Goal: Information Seeking & Learning: Learn about a topic

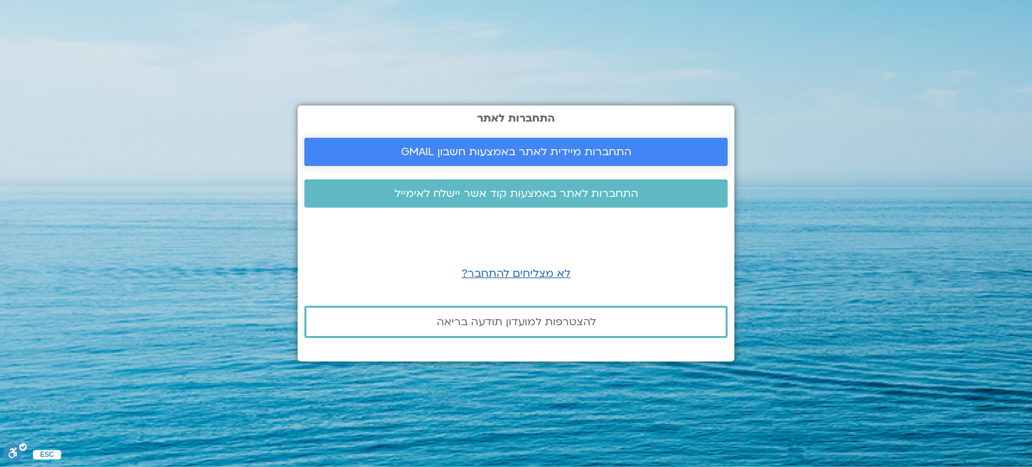
click at [484, 146] on span "התחברות מיידית לאתר באמצעות חשבון GMAIL" at bounding box center [516, 152] width 230 height 12
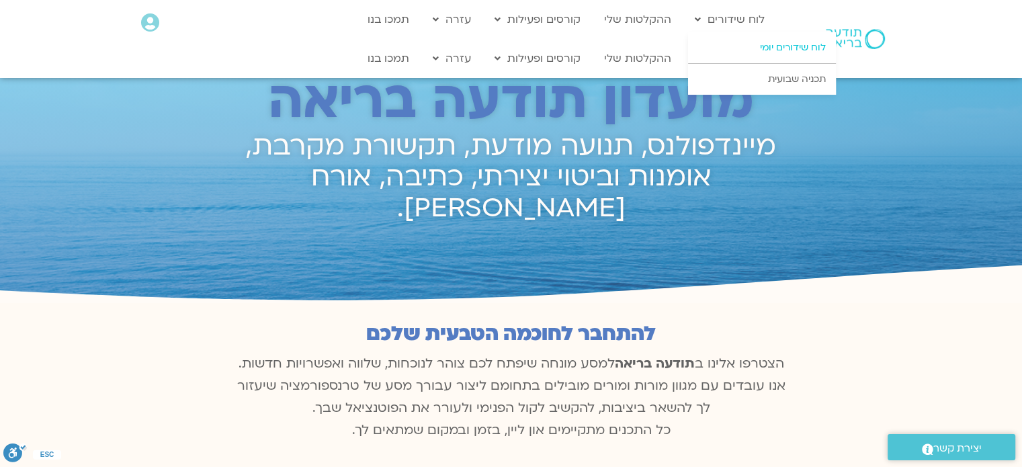
click at [748, 44] on link "לוח שידורים יומי" at bounding box center [762, 47] width 148 height 31
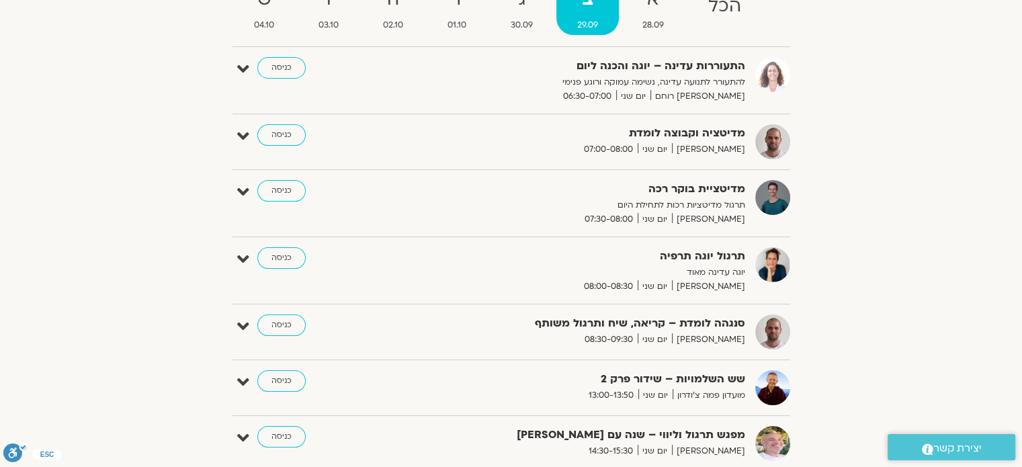
scroll to position [93, 0]
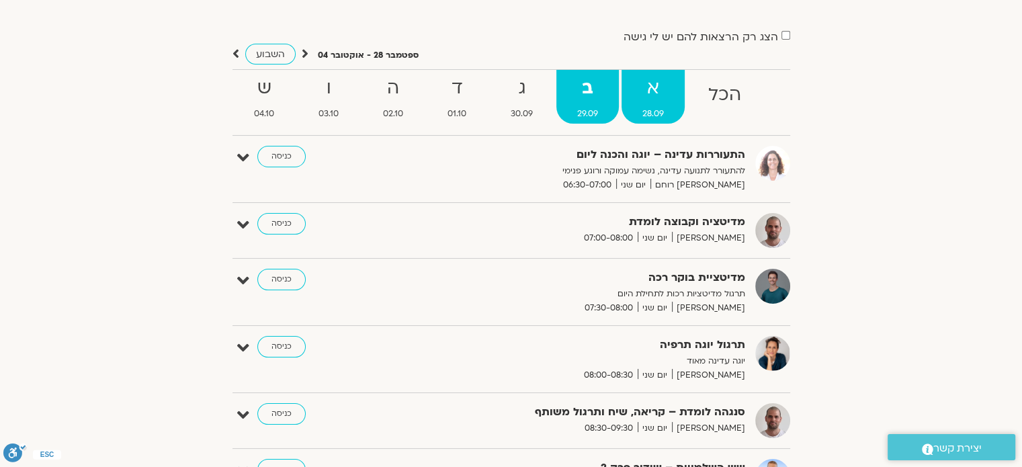
click at [661, 99] on strong "א" at bounding box center [652, 88] width 63 height 30
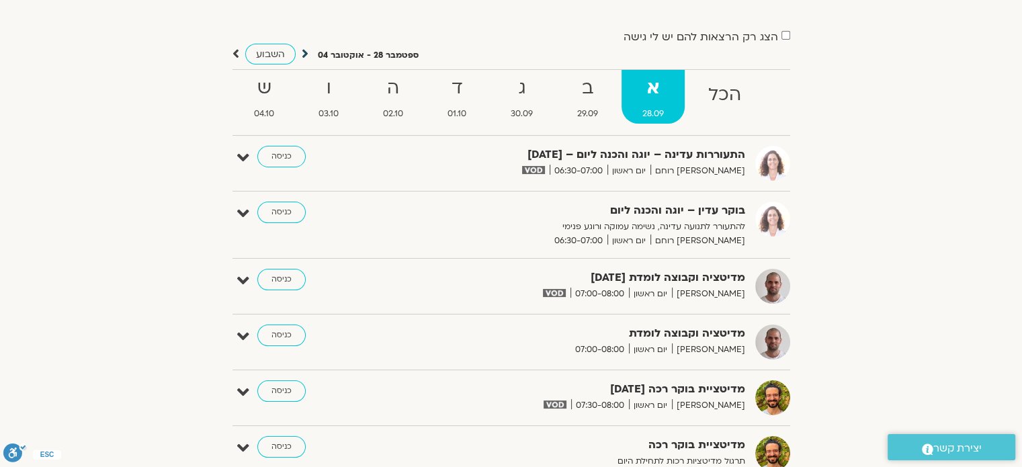
click at [303, 52] on icon at bounding box center [305, 53] width 7 height 13
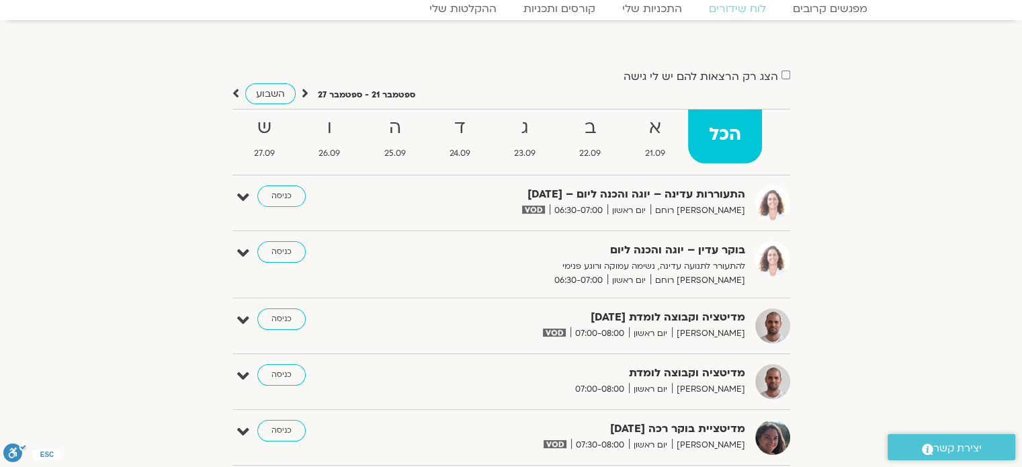
scroll to position [0, 0]
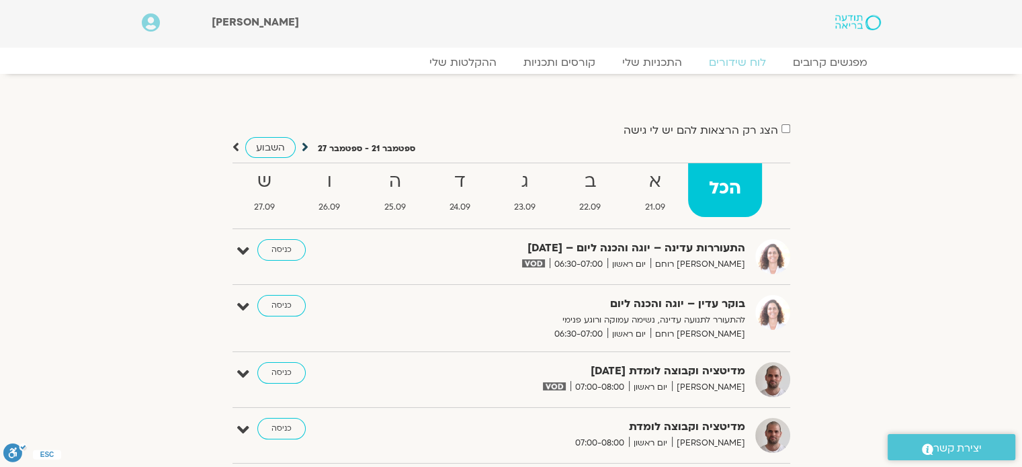
click at [306, 147] on icon at bounding box center [305, 146] width 7 height 13
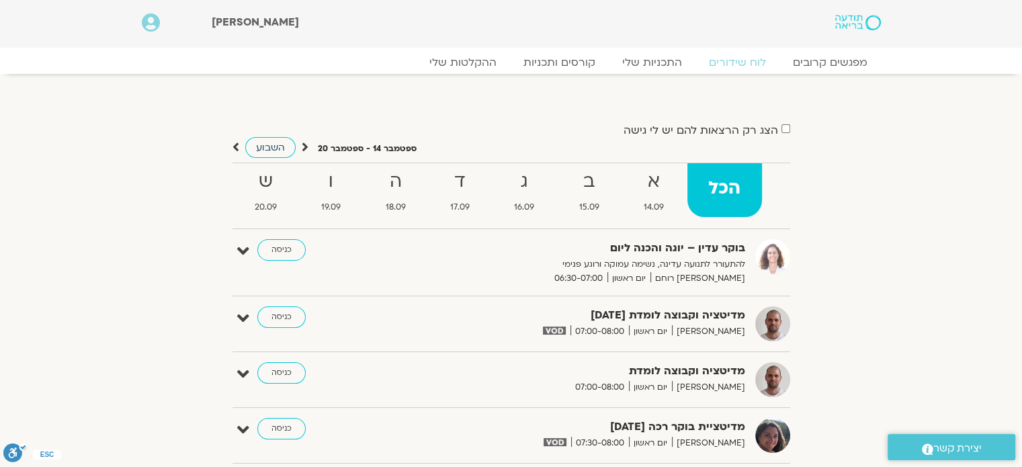
click at [269, 145] on span "השבוע" at bounding box center [270, 147] width 29 height 13
click at [233, 146] on icon at bounding box center [235, 146] width 7 height 13
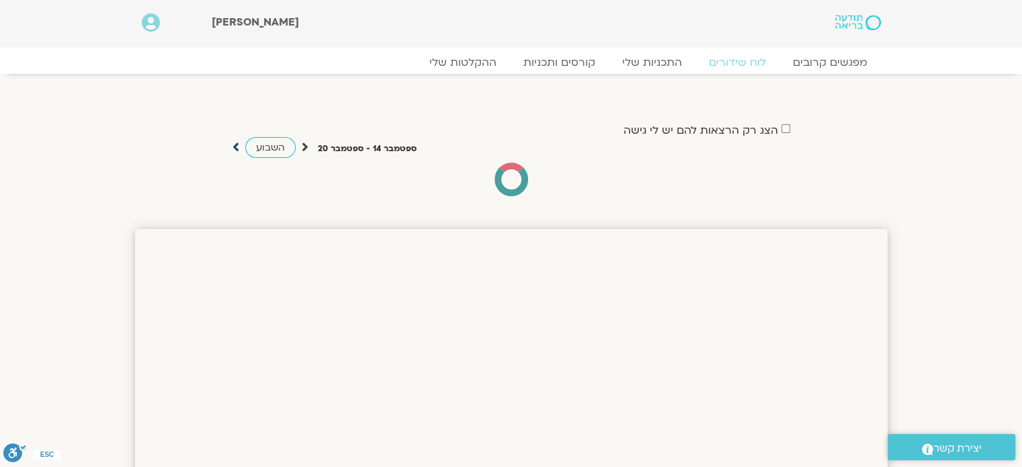
click at [233, 146] on icon at bounding box center [235, 146] width 7 height 13
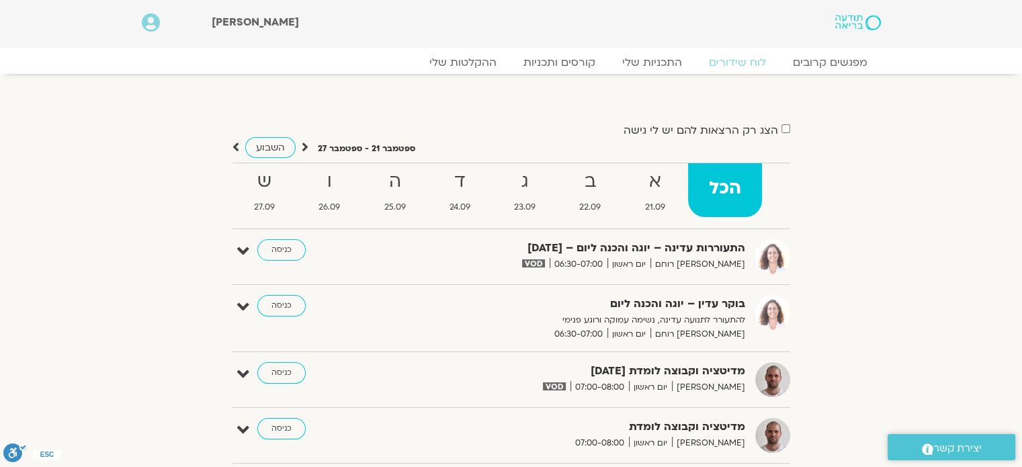
click at [233, 146] on icon at bounding box center [235, 146] width 7 height 13
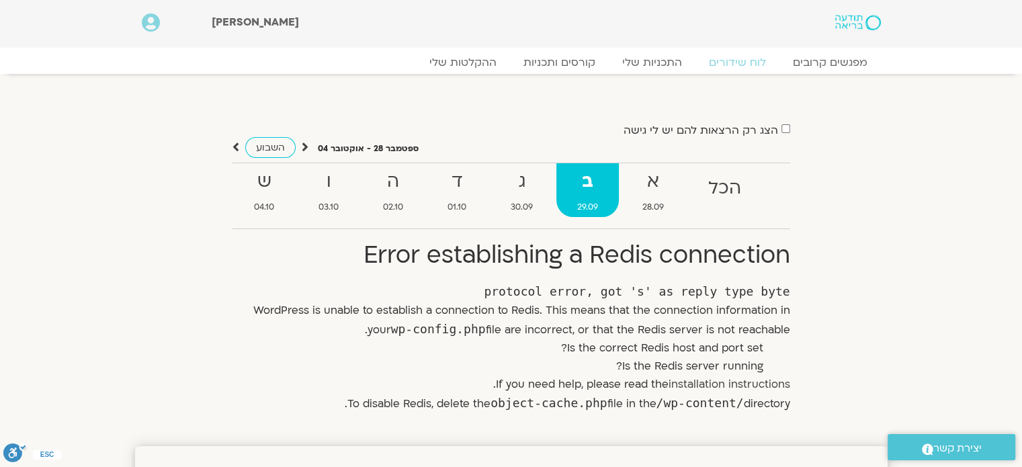
click at [599, 187] on strong "ב" at bounding box center [587, 182] width 62 height 30
click at [663, 182] on strong "א" at bounding box center [652, 182] width 63 height 30
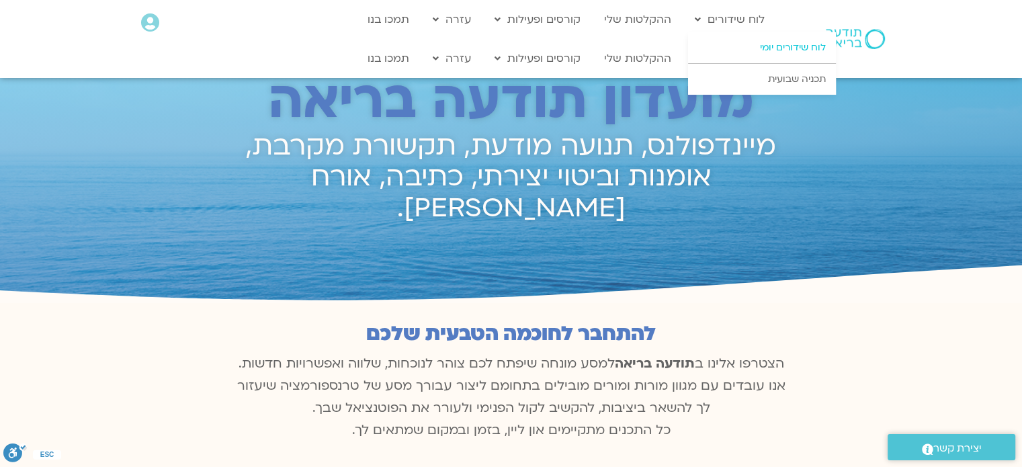
click at [747, 50] on link "לוח שידורים יומי" at bounding box center [762, 47] width 148 height 31
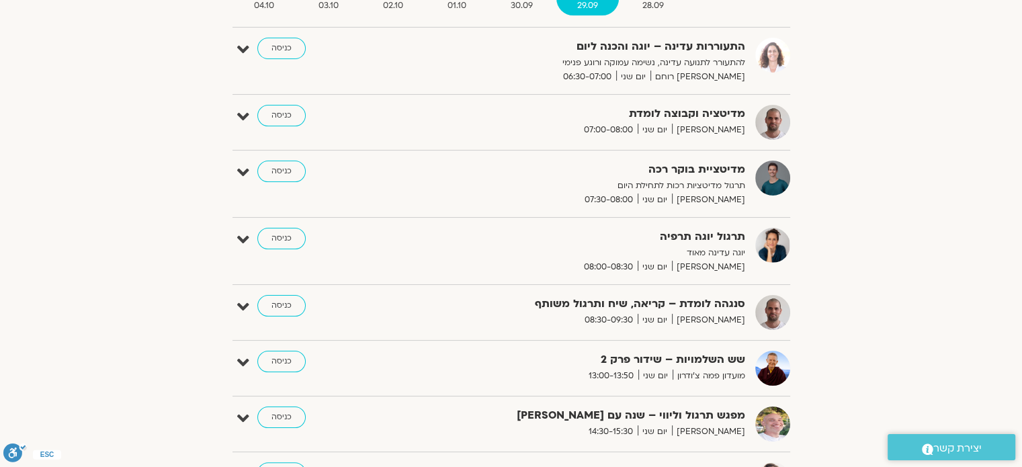
scroll to position [134, 0]
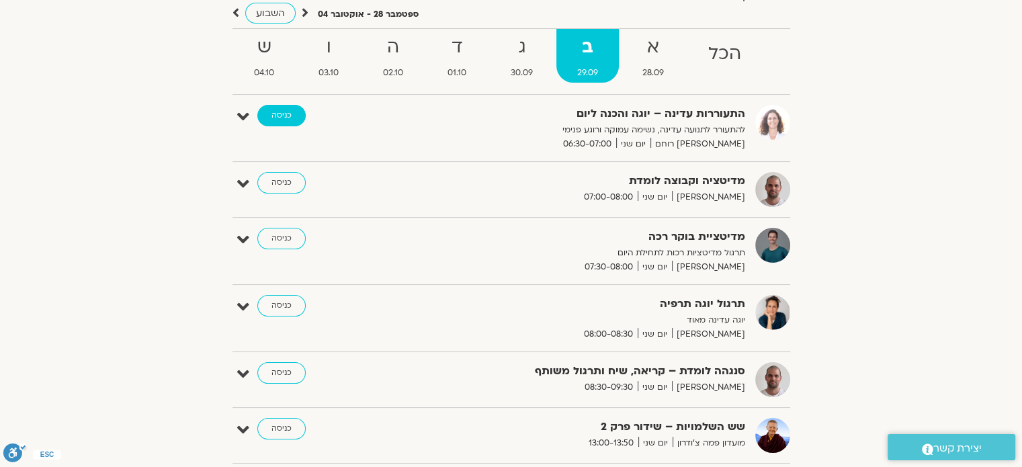
click at [294, 115] on link "כניסה" at bounding box center [281, 115] width 48 height 21
click at [267, 113] on link "כניסה" at bounding box center [281, 115] width 48 height 21
